Goal: Use online tool/utility: Utilize a website feature to perform a specific function

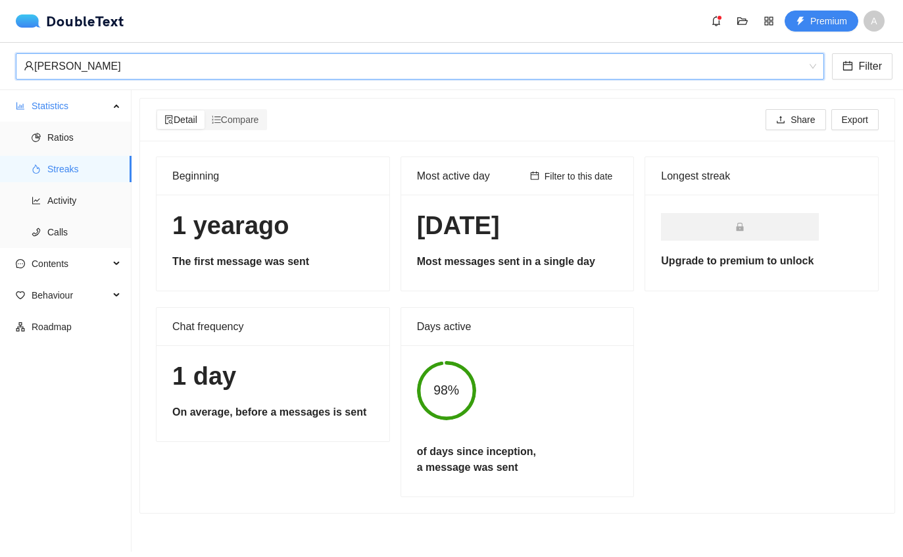
scroll to position [37, 0]
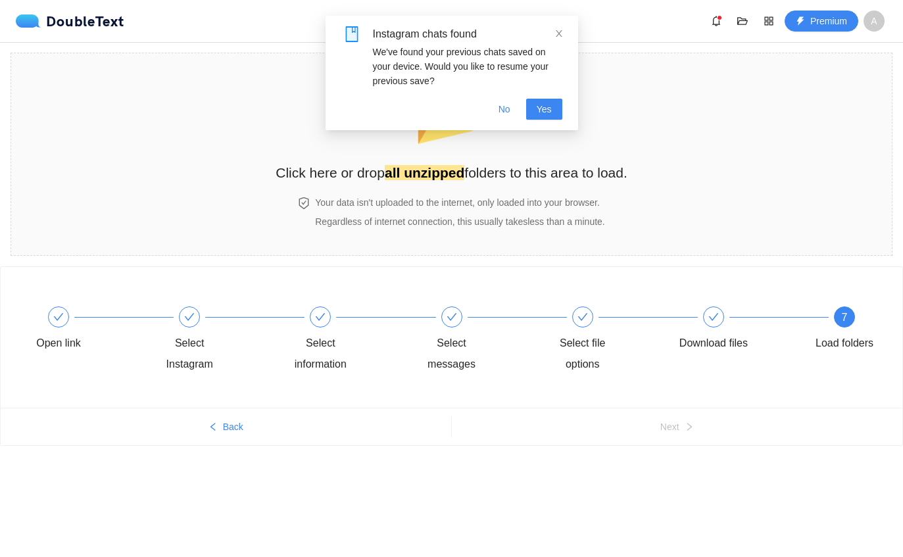
click at [505, 113] on span "No" at bounding box center [505, 109] width 12 height 14
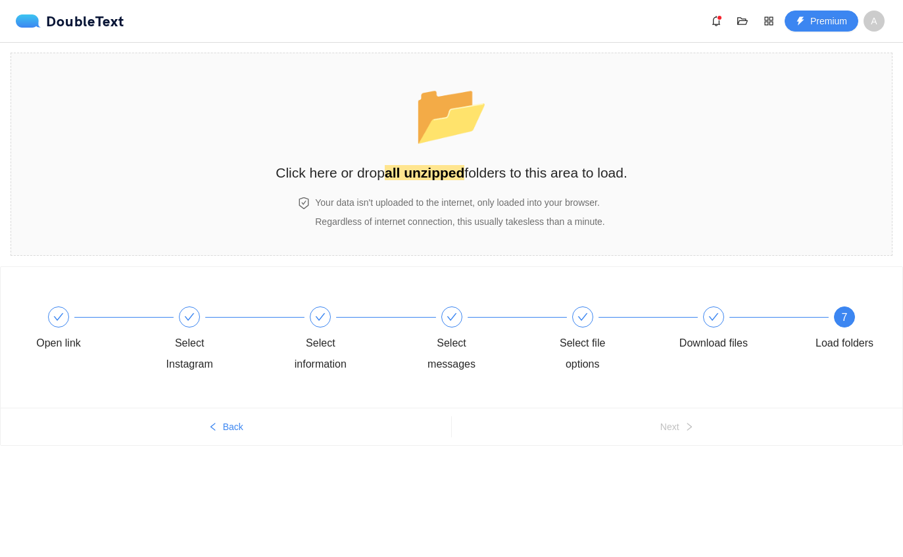
click at [458, 138] on span "📂" at bounding box center [452, 113] width 76 height 67
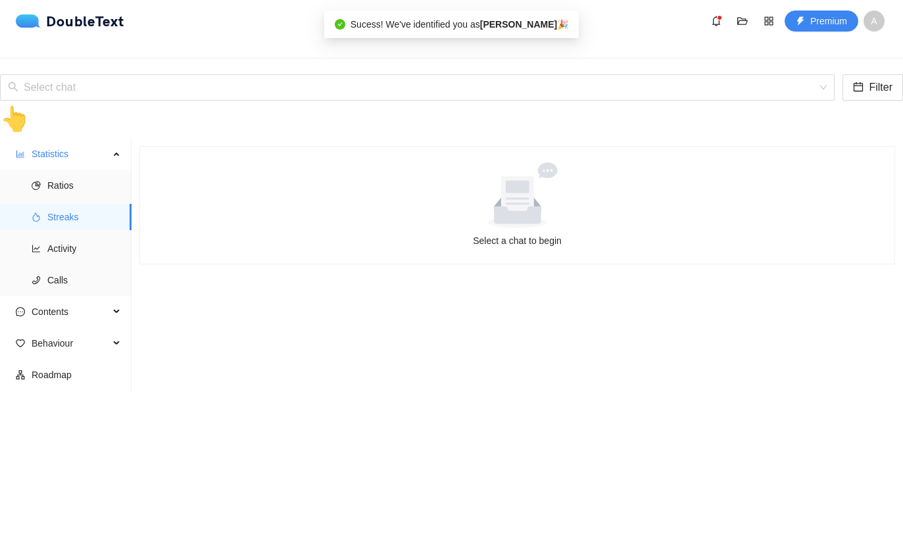
click at [497, 75] on input "search" at bounding box center [413, 87] width 810 height 25
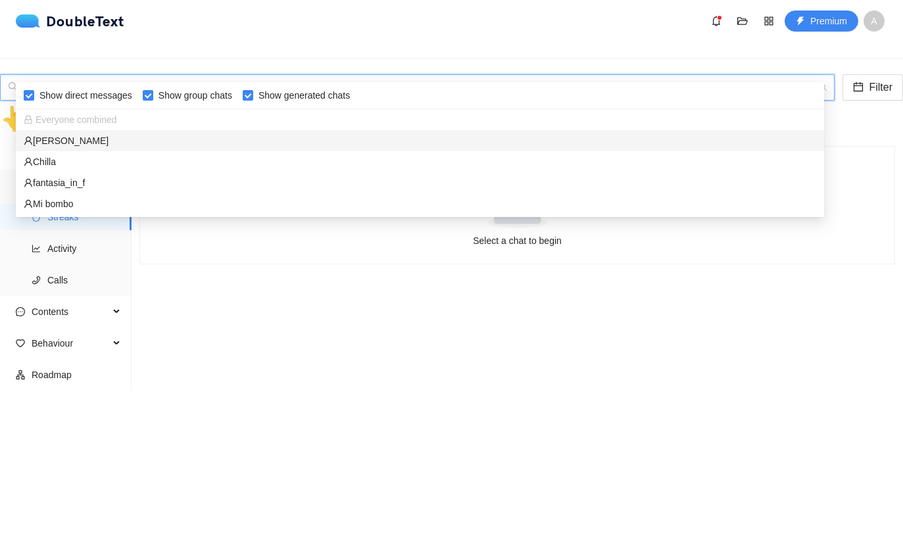
click at [324, 133] on div "[PERSON_NAME]" at bounding box center [420, 140] width 808 height 21
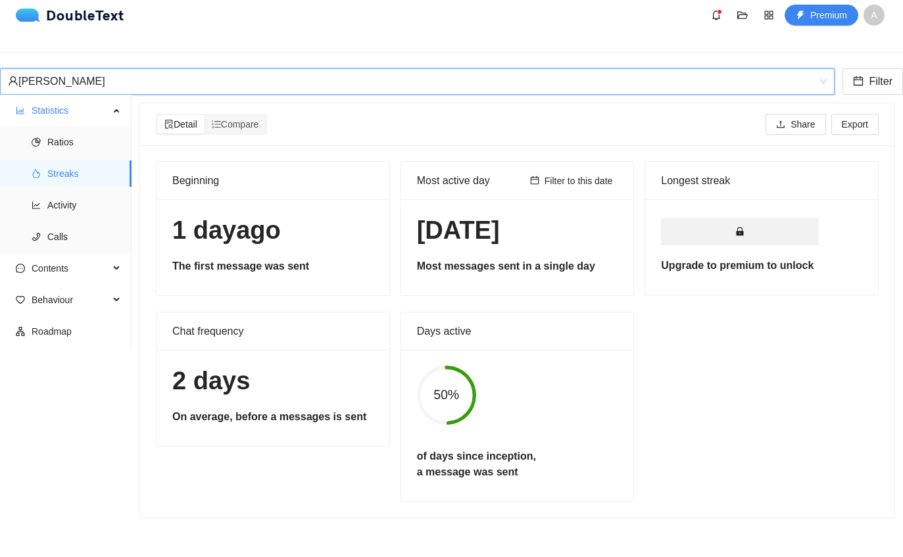
scroll to position [6, 0]
click at [234, 132] on div "Detail Compare Share Export" at bounding box center [517, 125] width 723 height 42
click at [225, 120] on span "Compare" at bounding box center [235, 125] width 47 height 11
click at [205, 116] on input "Compare" at bounding box center [205, 116] width 0 height 0
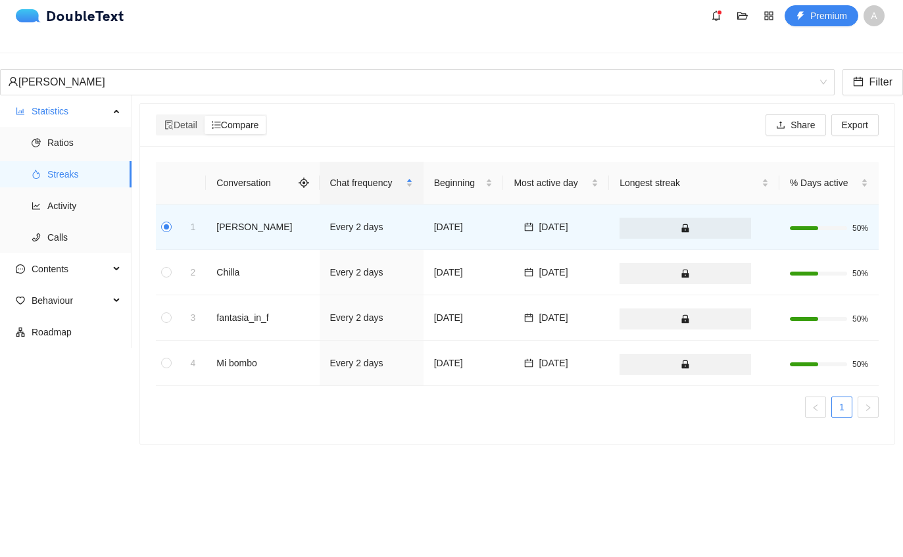
click at [35, 137] on li "Ratios" at bounding box center [66, 143] width 132 height 26
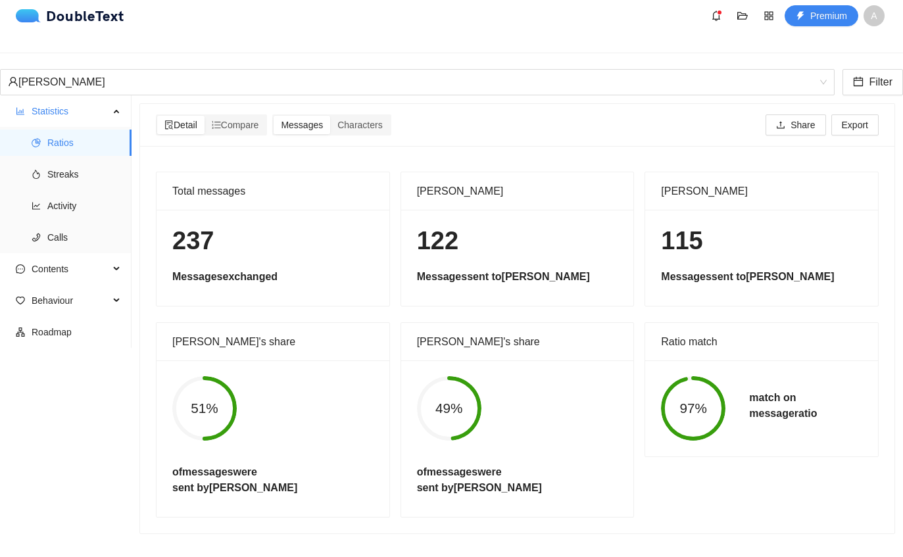
click at [245, 120] on div "Compare" at bounding box center [236, 125] width 62 height 18
click at [205, 116] on input "Compare" at bounding box center [205, 116] width 0 height 0
